Goal: Task Accomplishment & Management: Use online tool/utility

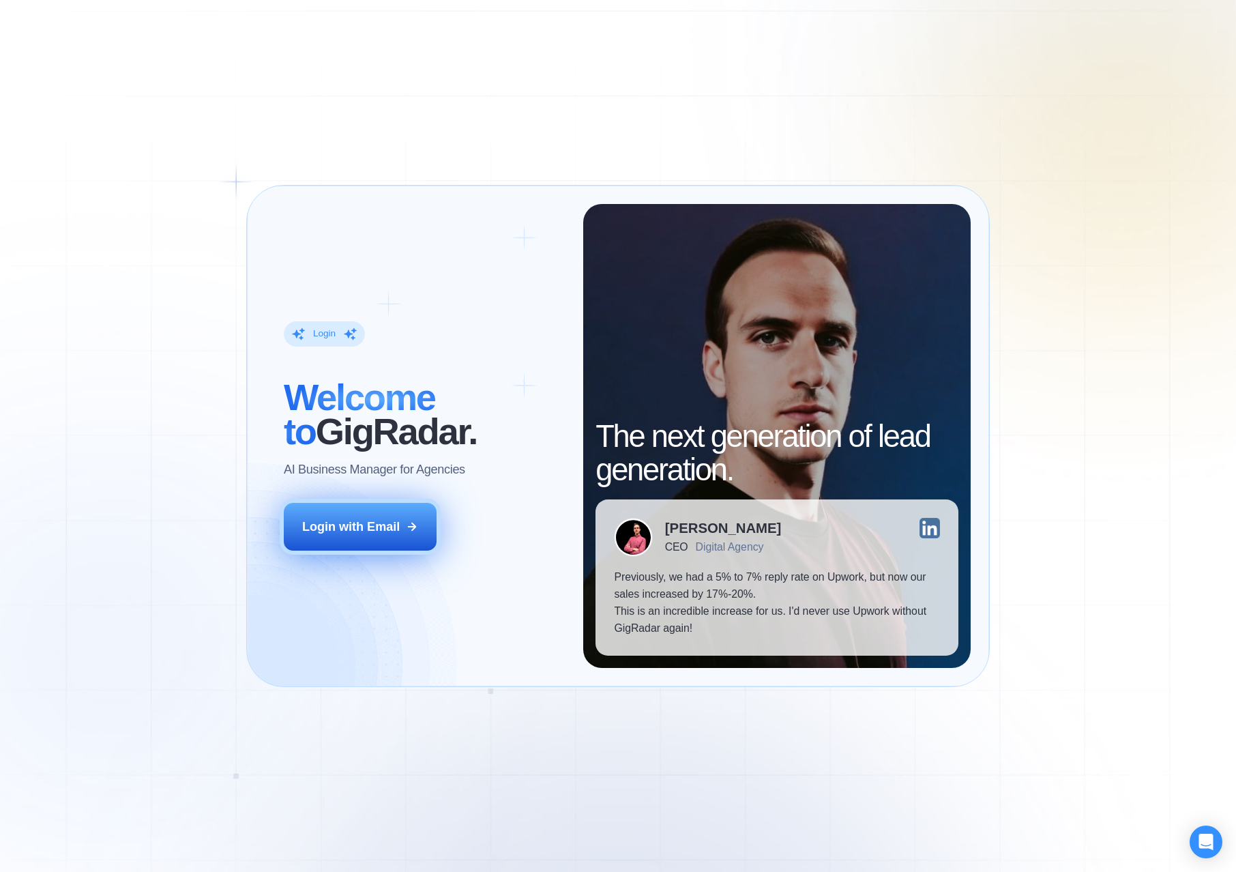
click at [382, 507] on button "Login with Email" at bounding box center [360, 527] width 153 height 48
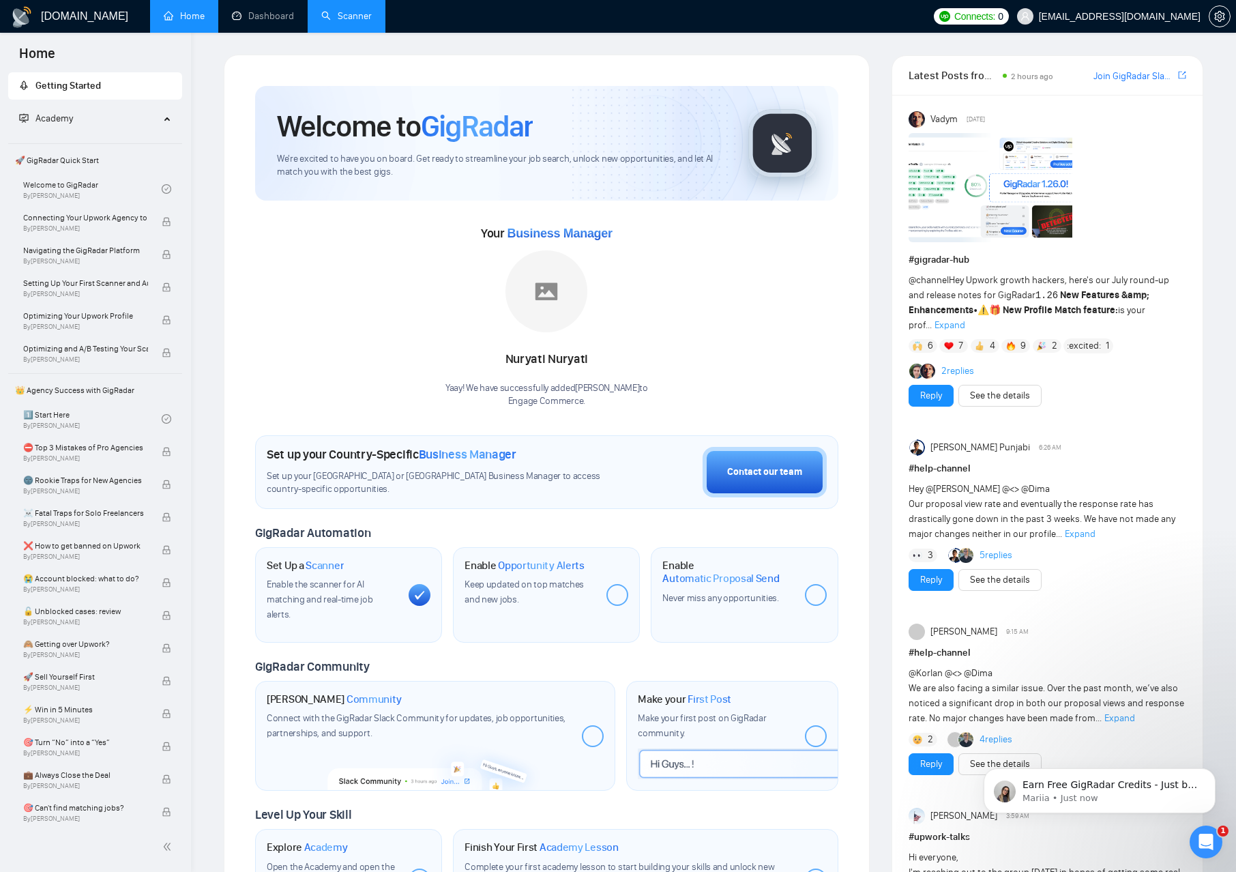
click at [343, 10] on link "Scanner" at bounding box center [346, 16] width 50 height 12
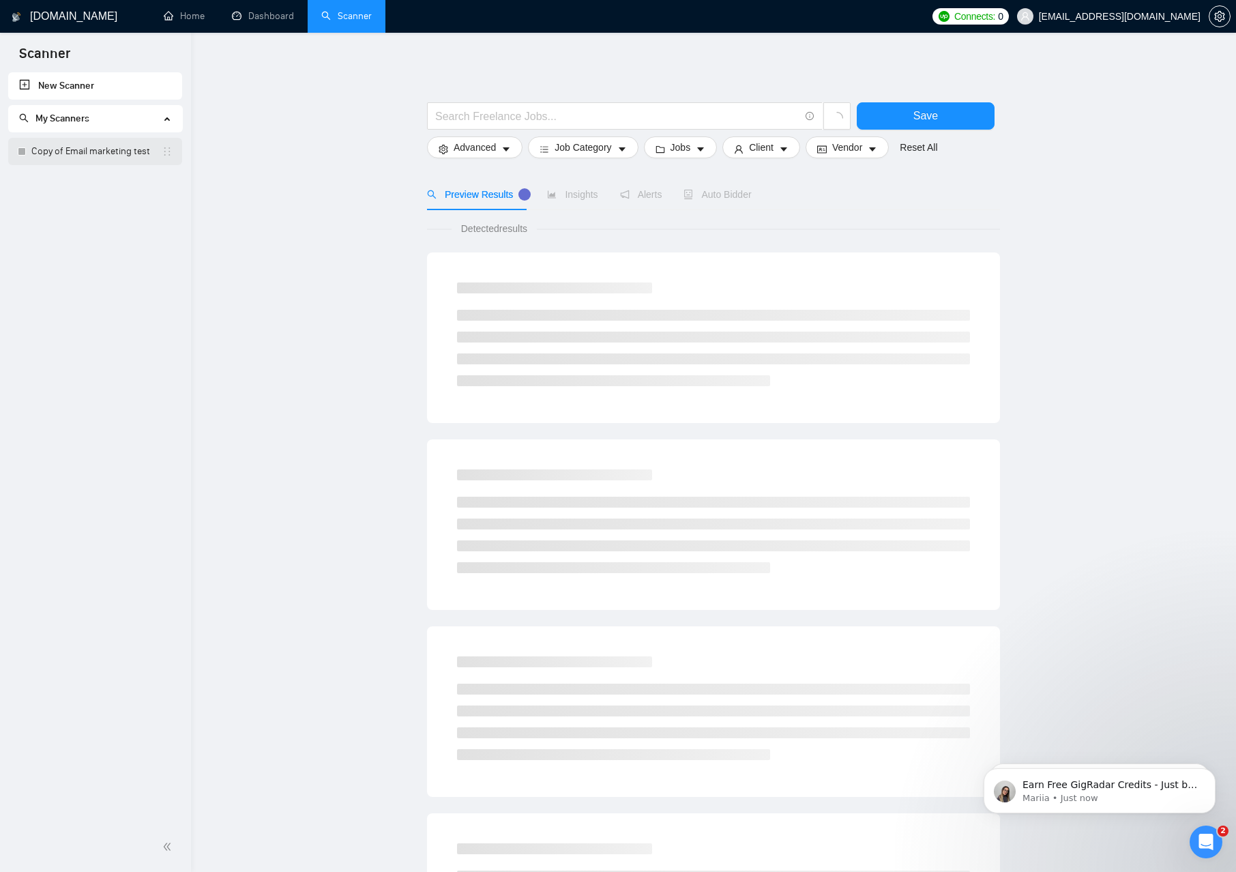
click at [85, 160] on link "Copy of Email marketing test" at bounding box center [96, 151] width 130 height 27
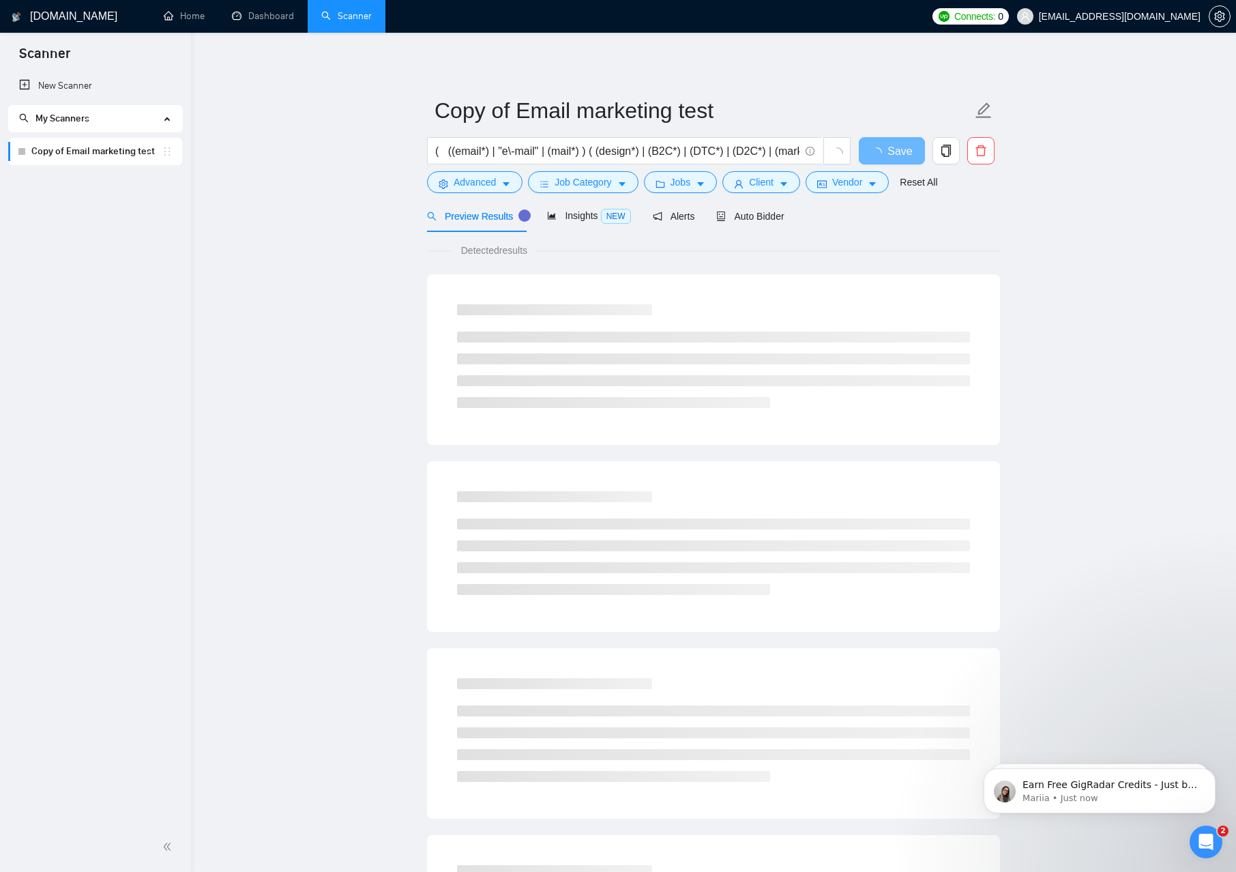
click at [129, 113] on span "My Scanners" at bounding box center [89, 118] width 141 height 27
click at [105, 143] on link "Copy of Email marketing test" at bounding box center [96, 151] width 130 height 27
click at [474, 151] on input "( ((email*) | "e\-mail" | (mail*) ) ( (design*) | (B2C*) | (DTC*) | (D2C*) | (m…" at bounding box center [617, 151] width 364 height 17
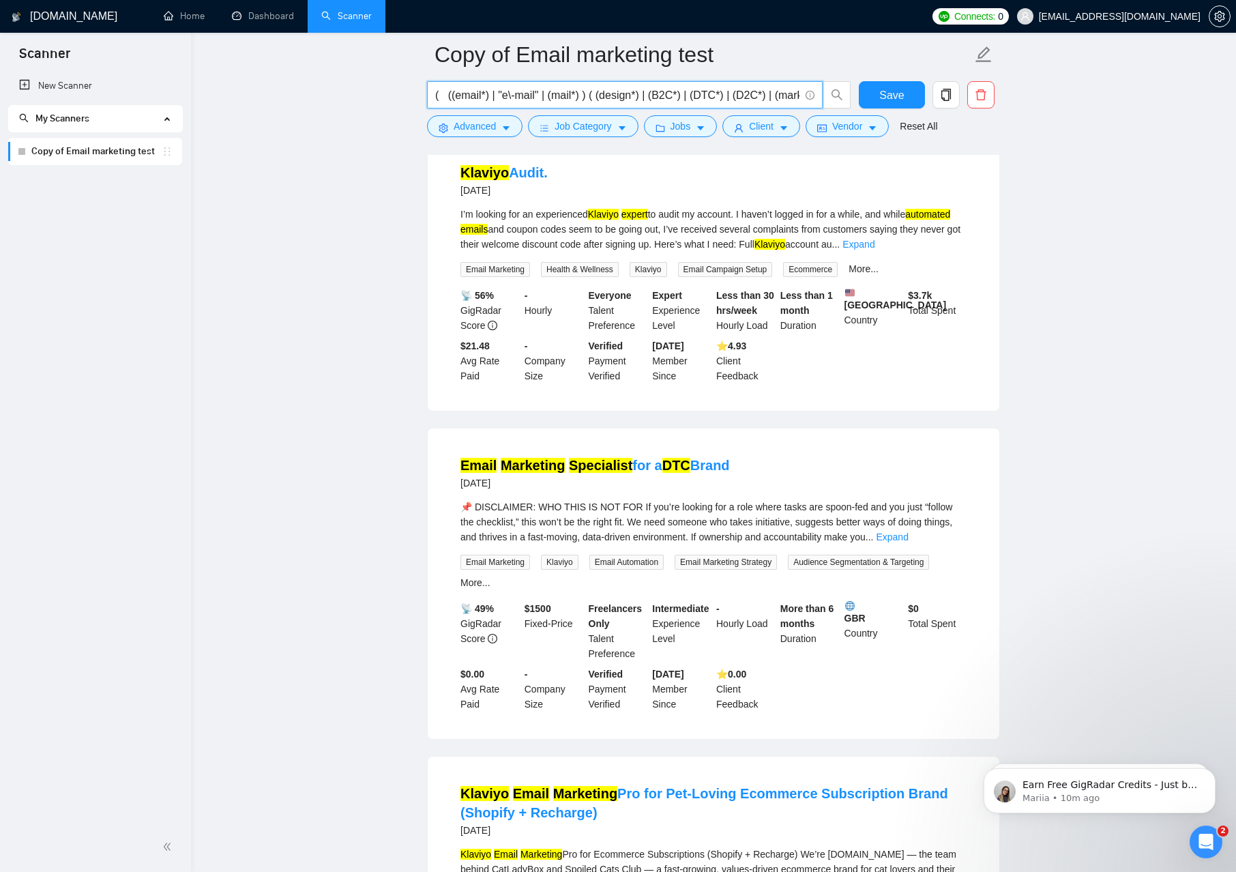
scroll to position [1833, 0]
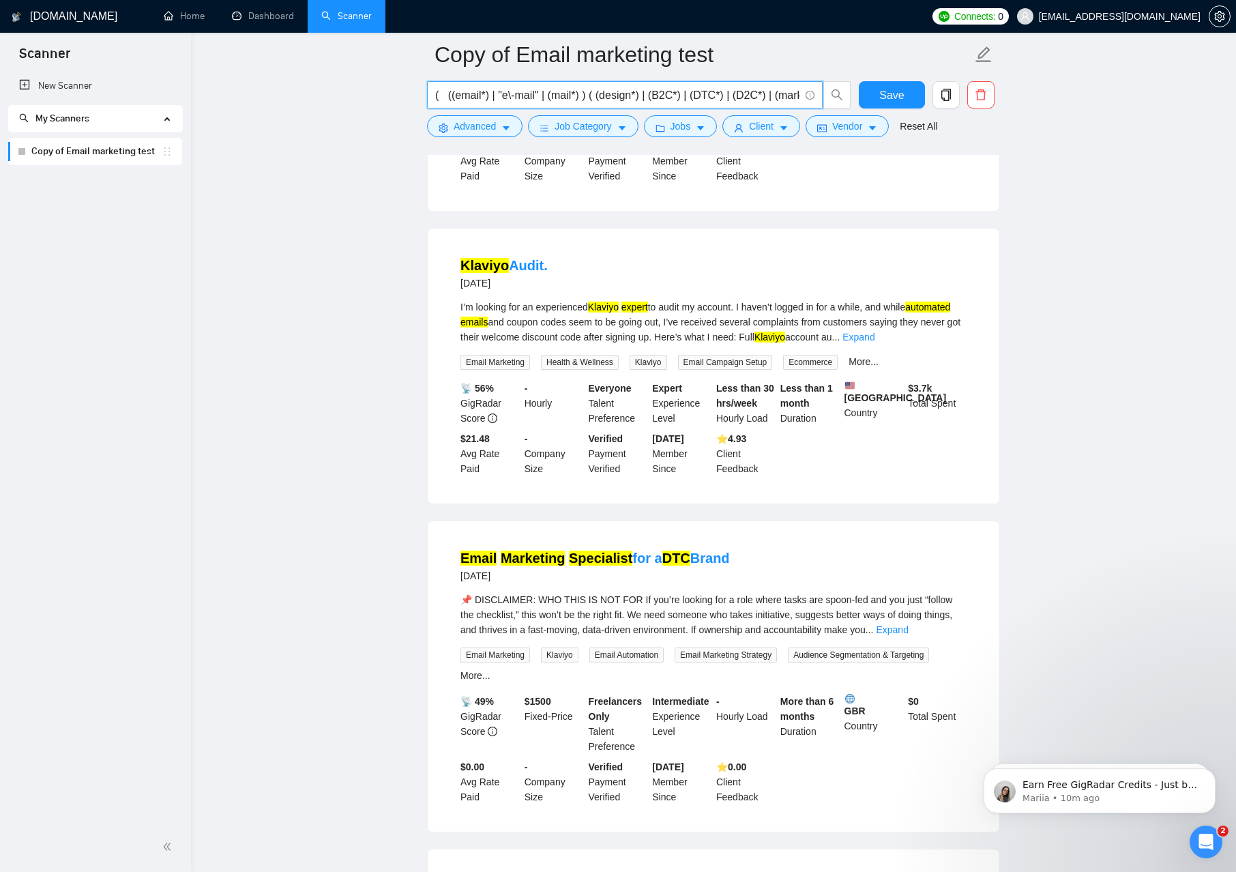
click at [126, 115] on span "My Scanners" at bounding box center [89, 118] width 141 height 27
click at [104, 145] on link "Copy of Email marketing test" at bounding box center [96, 151] width 130 height 27
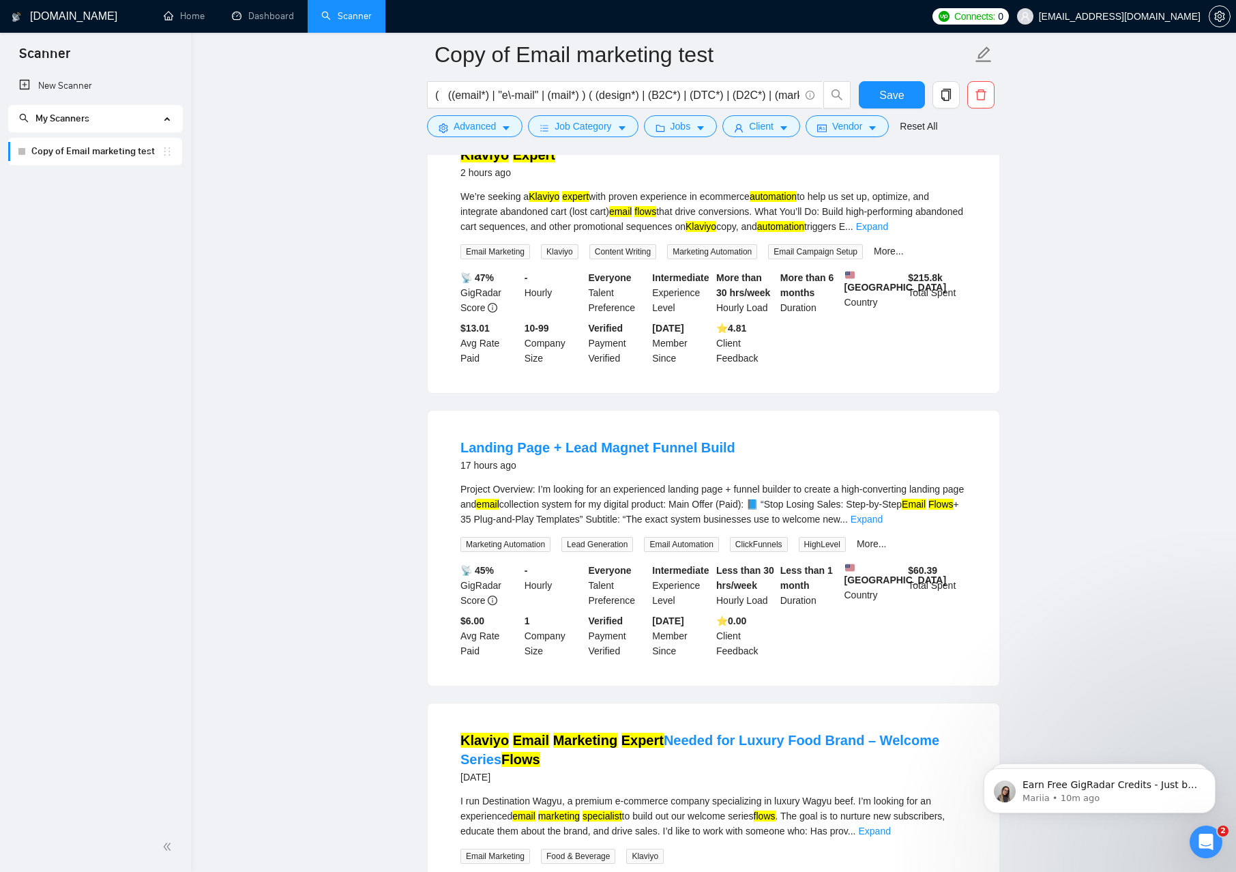
scroll to position [0, 0]
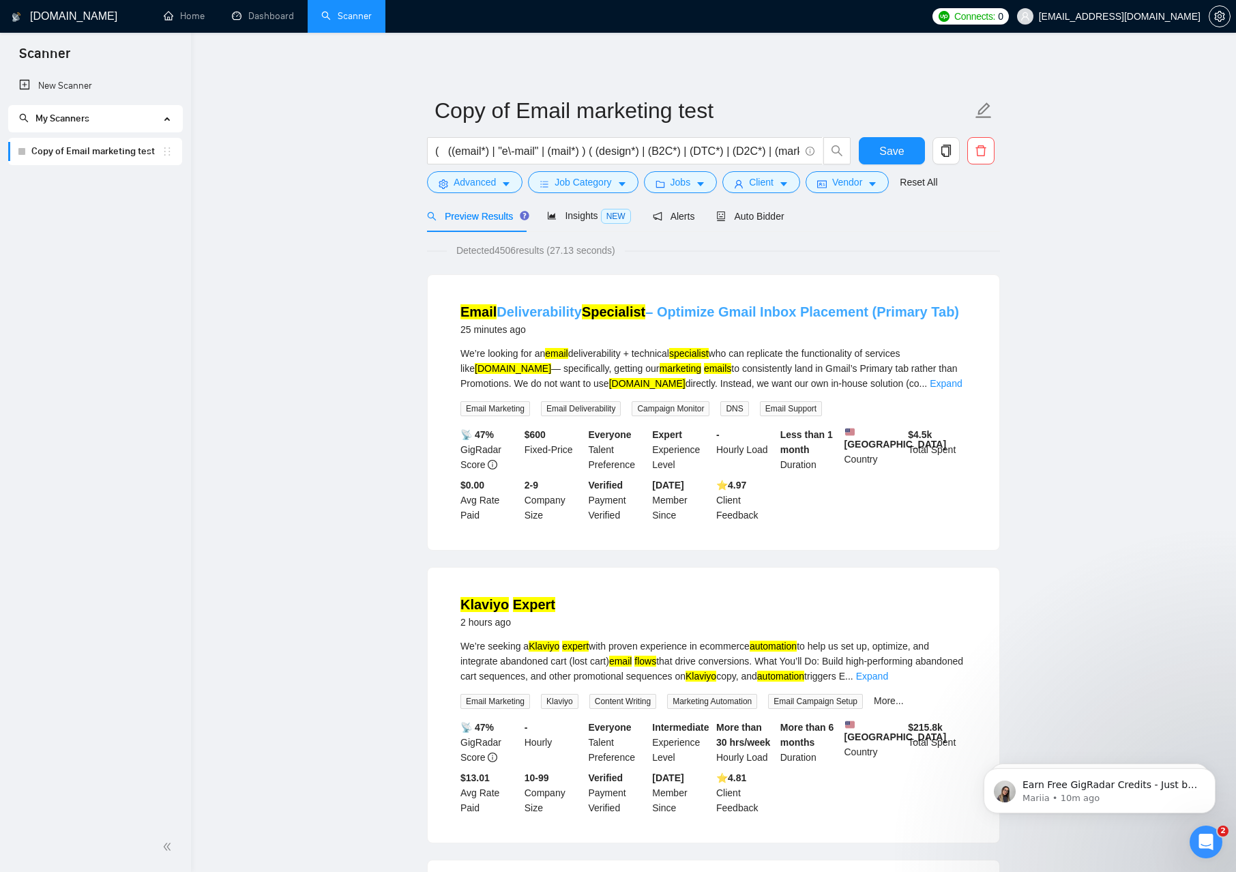
drag, startPoint x: 453, startPoint y: 312, endPoint x: 578, endPoint y: 317, distance: 125.0
click at [578, 317] on li "Email Deliverability Specialist – Optimize Gmail Inbox Placement (Primary Tab) …" at bounding box center [713, 412] width 539 height 242
click at [70, 9] on h1 "GigRadar.io" at bounding box center [73, 16] width 87 height 33
